Goal: Task Accomplishment & Management: Manage account settings

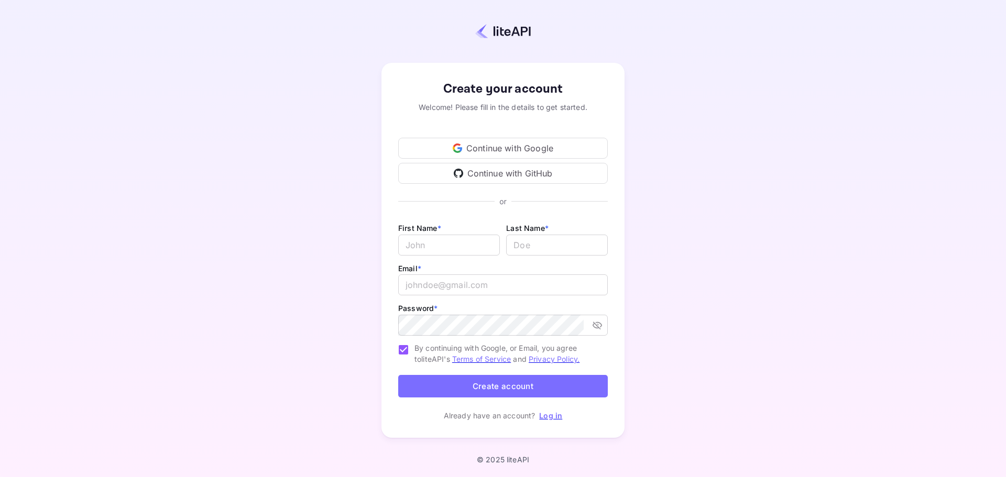
click at [506, 153] on div "Continue with Google" at bounding box center [503, 148] width 210 height 21
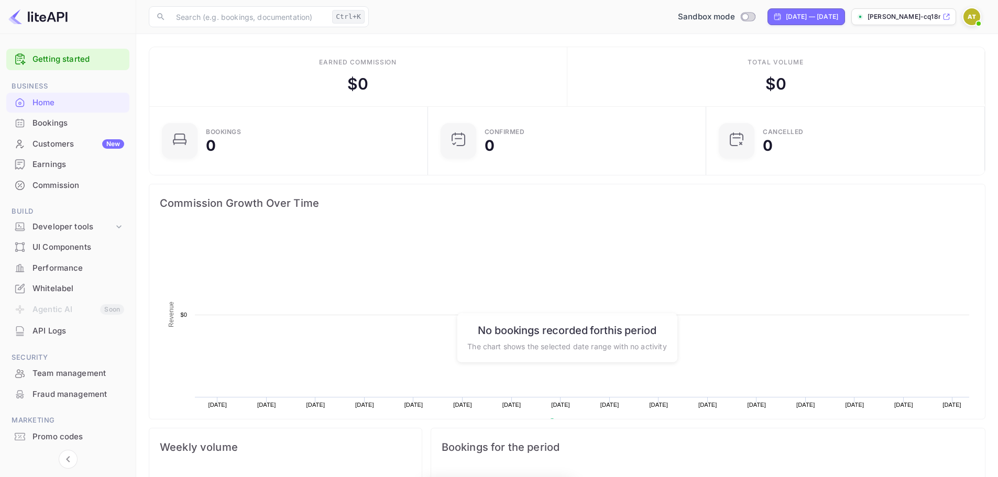
scroll to position [162, 264]
click at [104, 231] on div "Developer tools" at bounding box center [72, 227] width 81 height 12
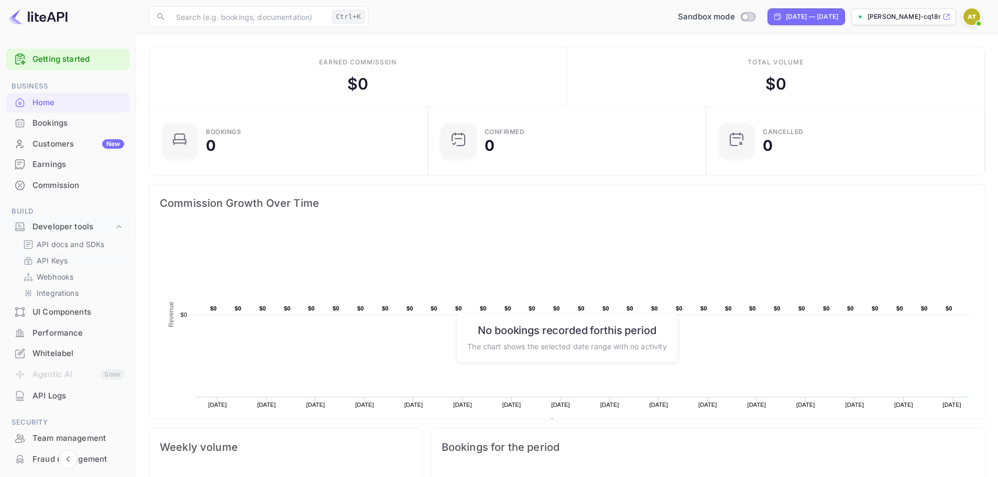
click at [60, 262] on p "API Keys" at bounding box center [52, 260] width 31 height 11
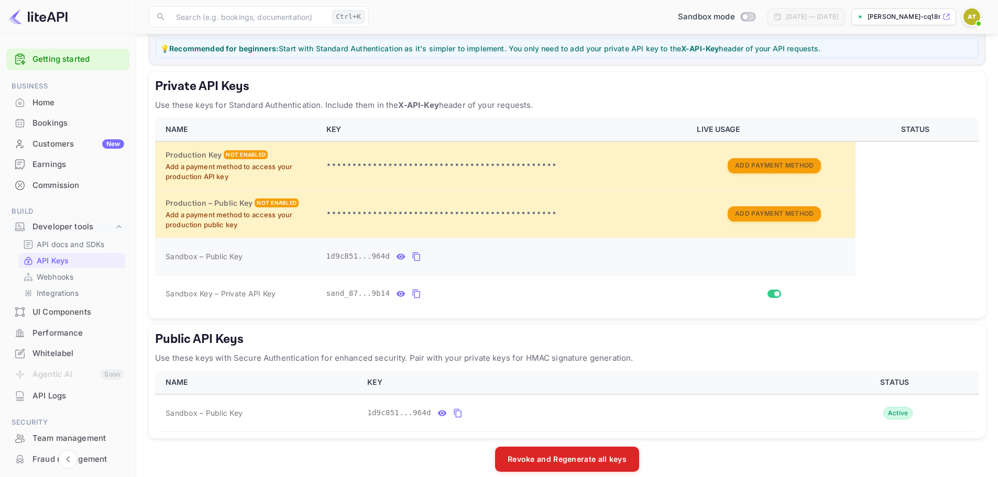
scroll to position [152, 0]
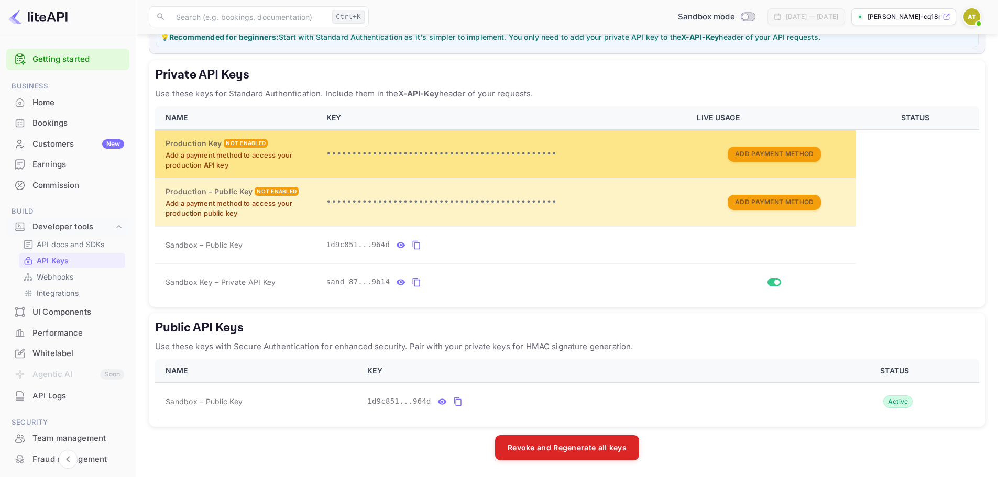
click at [266, 146] on div "Production Key Not enabled" at bounding box center [240, 144] width 148 height 12
drag, startPoint x: 189, startPoint y: 161, endPoint x: 235, endPoint y: 162, distance: 46.7
click at [235, 162] on p "Add a payment method to access your production API key" at bounding box center [240, 160] width 148 height 20
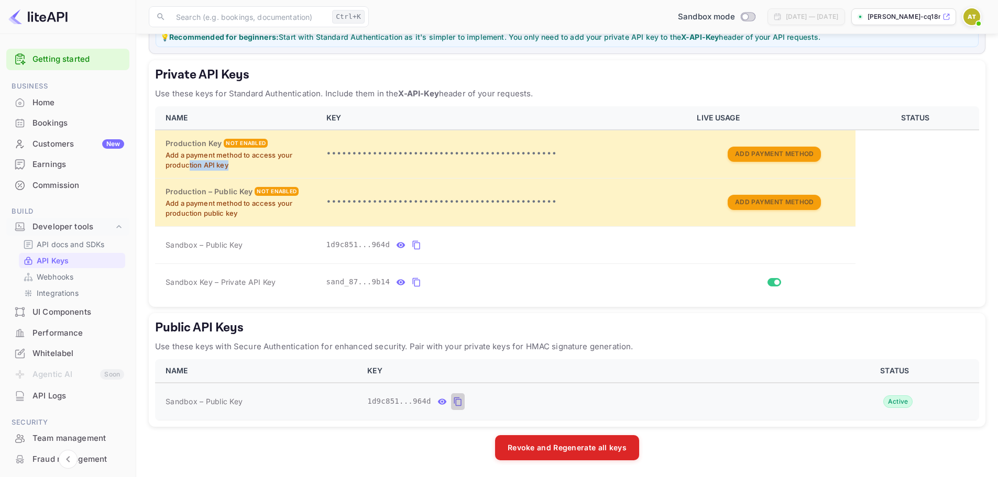
click at [454, 404] on icon "public api keys table" at bounding box center [457, 402] width 9 height 13
